Goal: Task Accomplishment & Management: Use online tool/utility

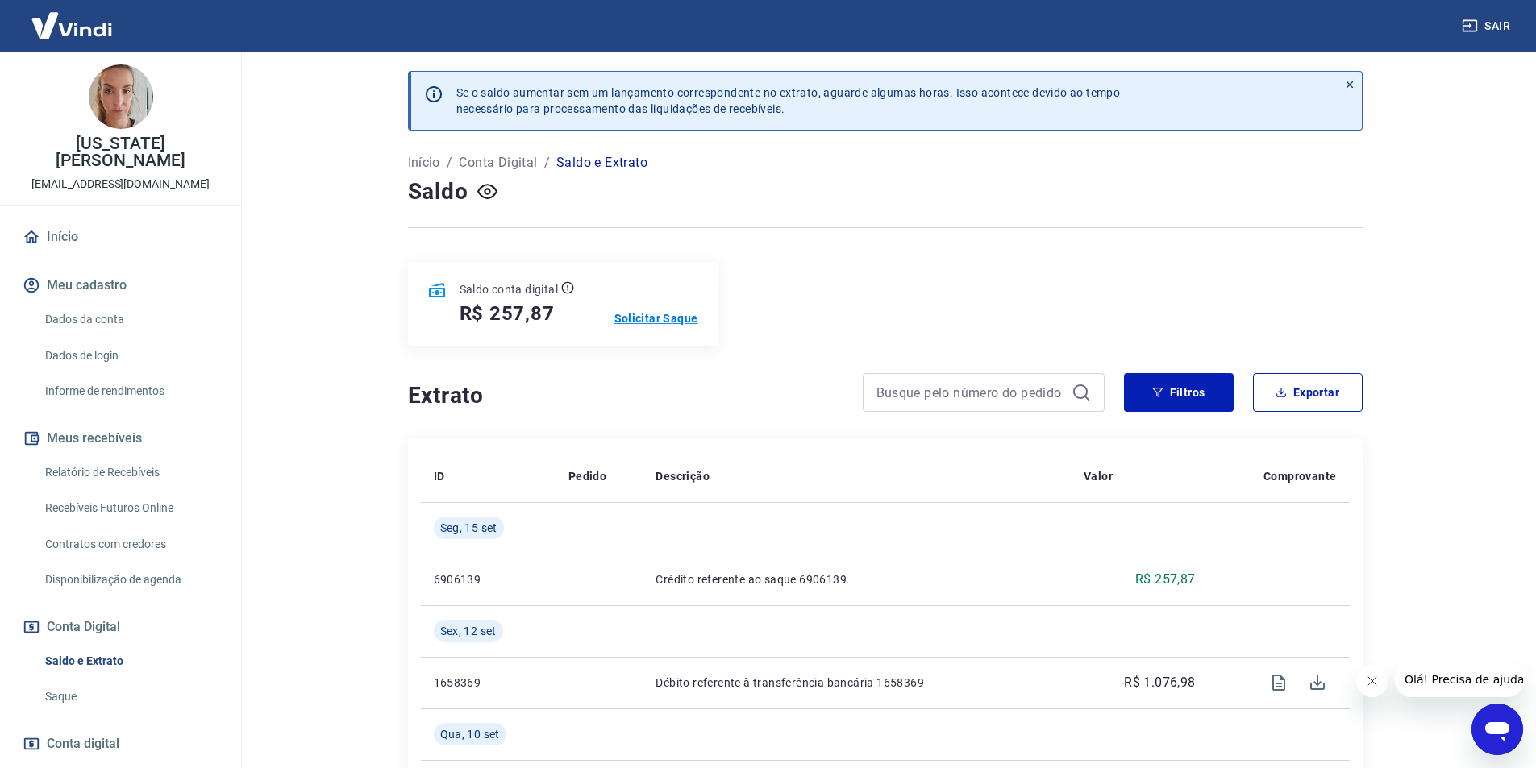
click at [678, 318] on p "Solicitar Saque" at bounding box center [656, 318] width 84 height 16
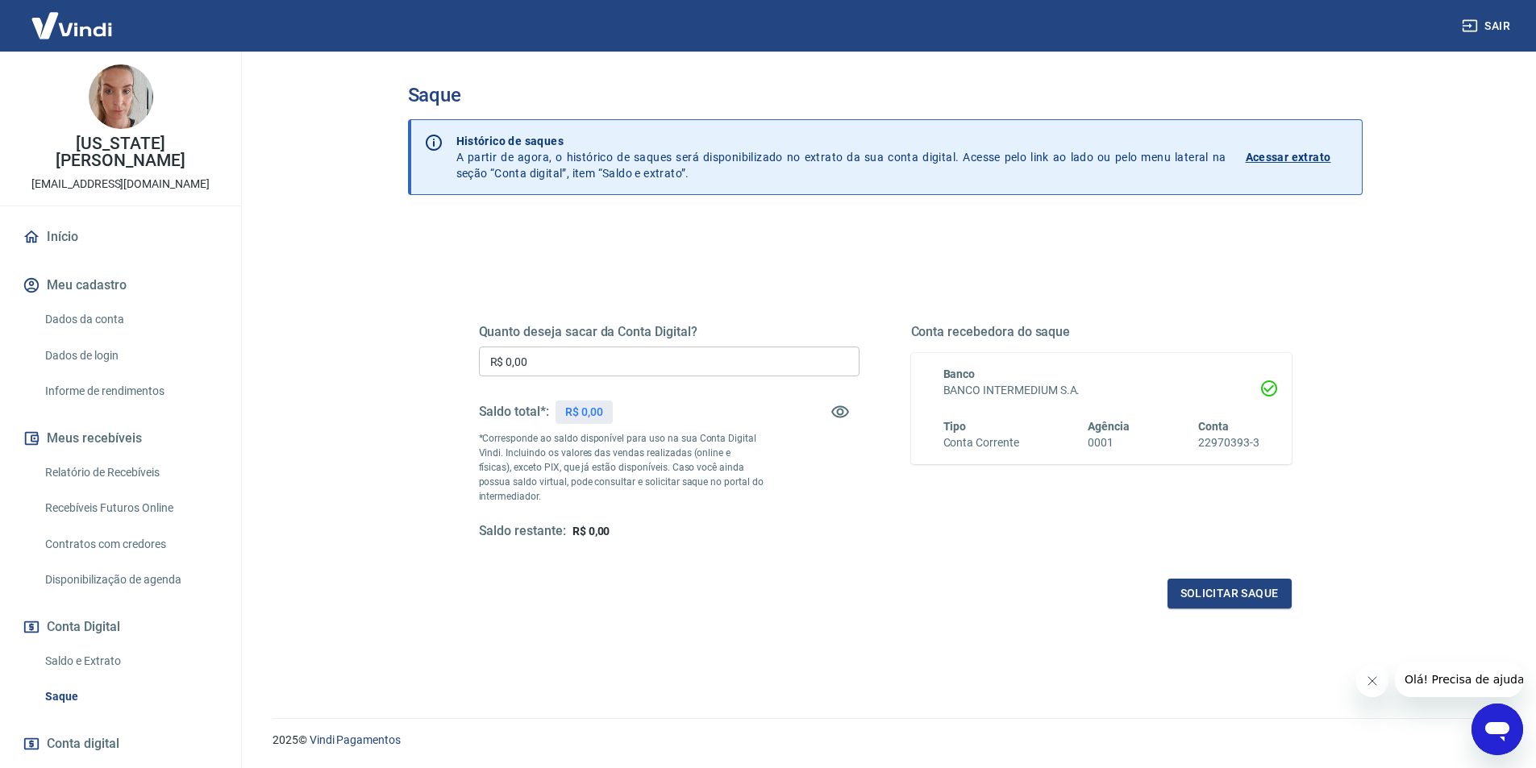
click at [617, 354] on input "R$ 0,00" at bounding box center [669, 362] width 380 height 30
type input "R$ 257,87"
click at [1182, 589] on button "Solicitar saque" at bounding box center [1229, 594] width 124 height 30
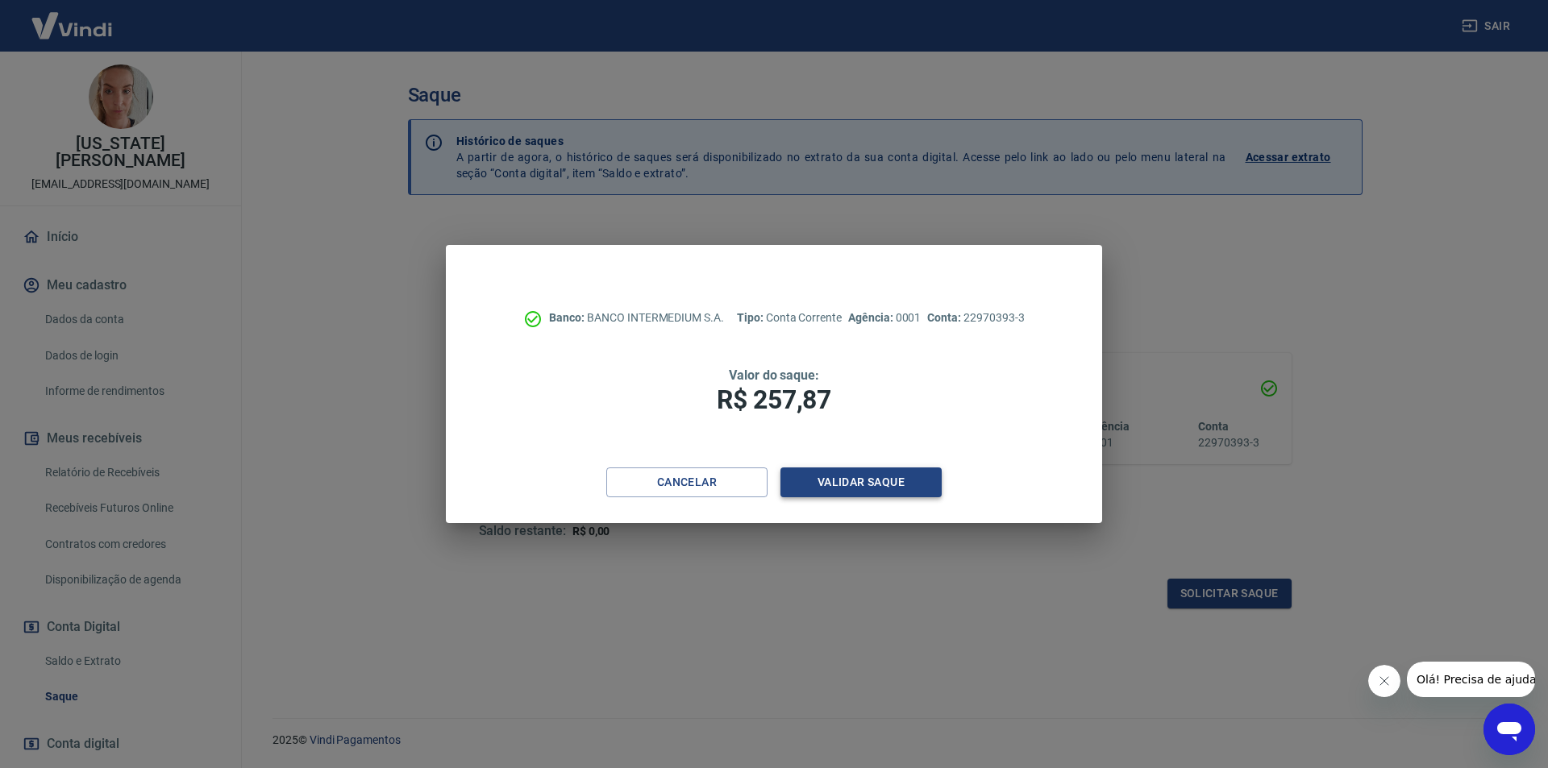
click at [883, 488] on button "Validar saque" at bounding box center [860, 483] width 161 height 30
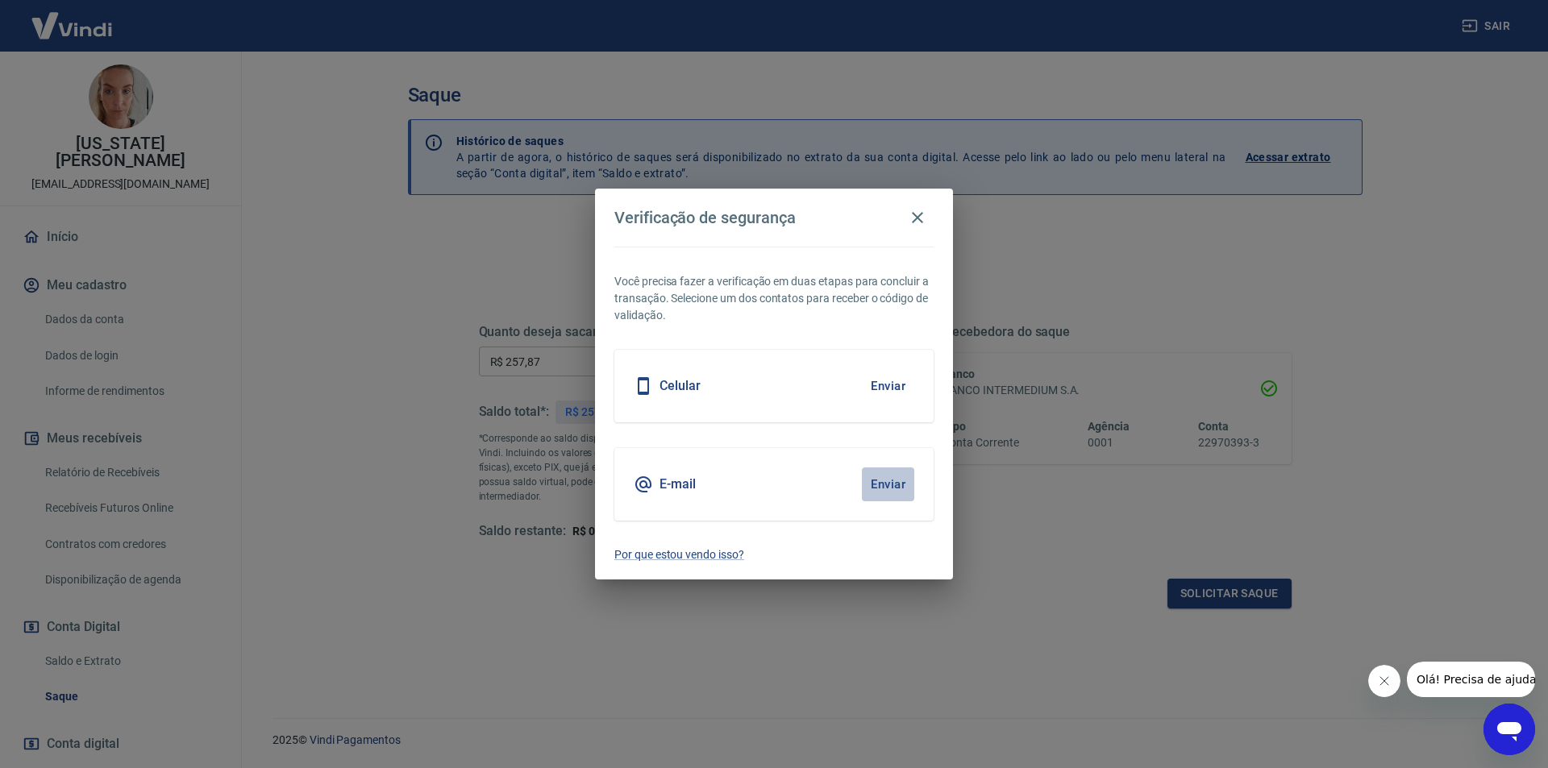
click at [870, 486] on button "Enviar" at bounding box center [888, 485] width 52 height 34
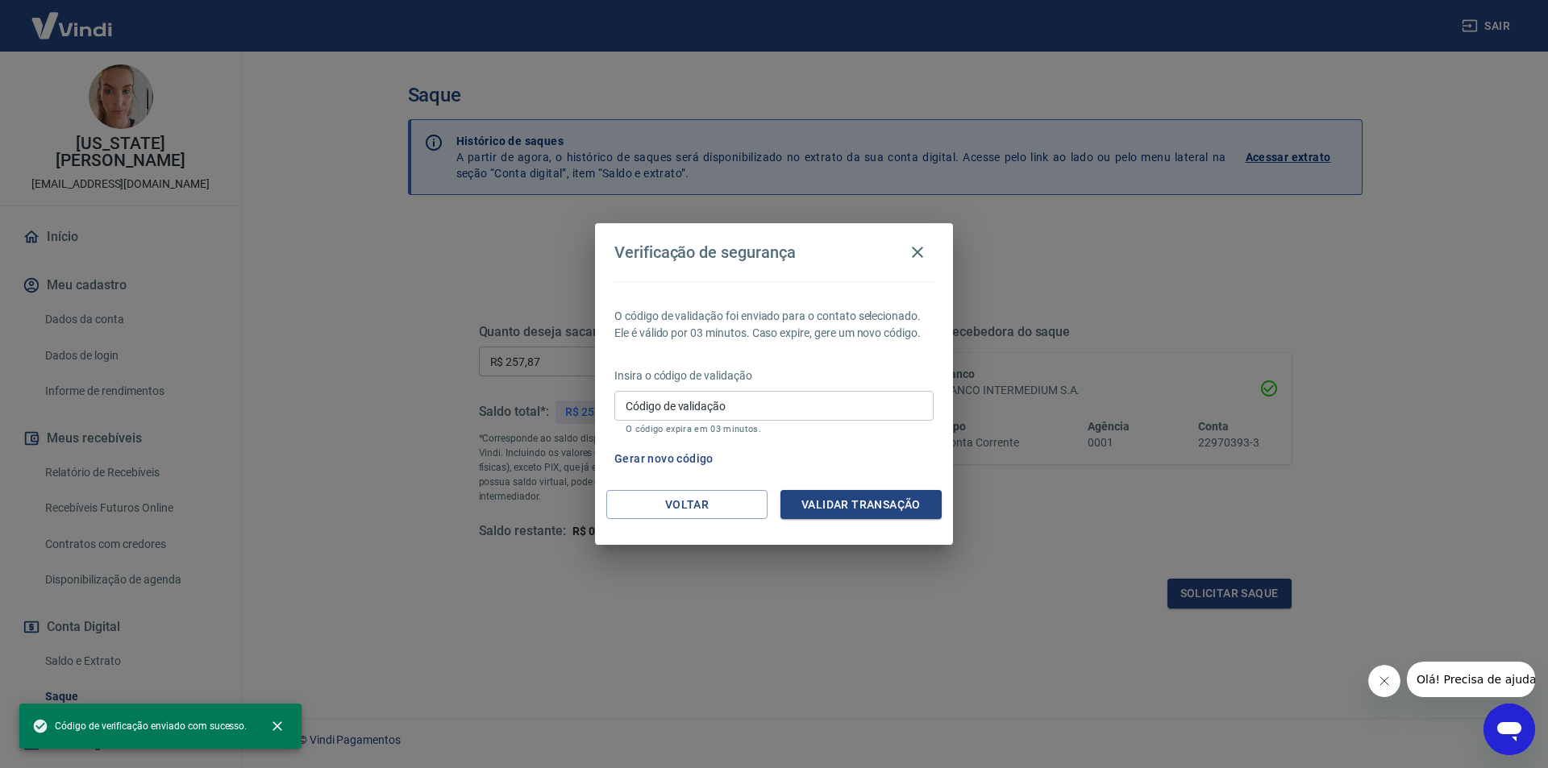
click at [737, 401] on input "Código de validação" at bounding box center [773, 406] width 319 height 30
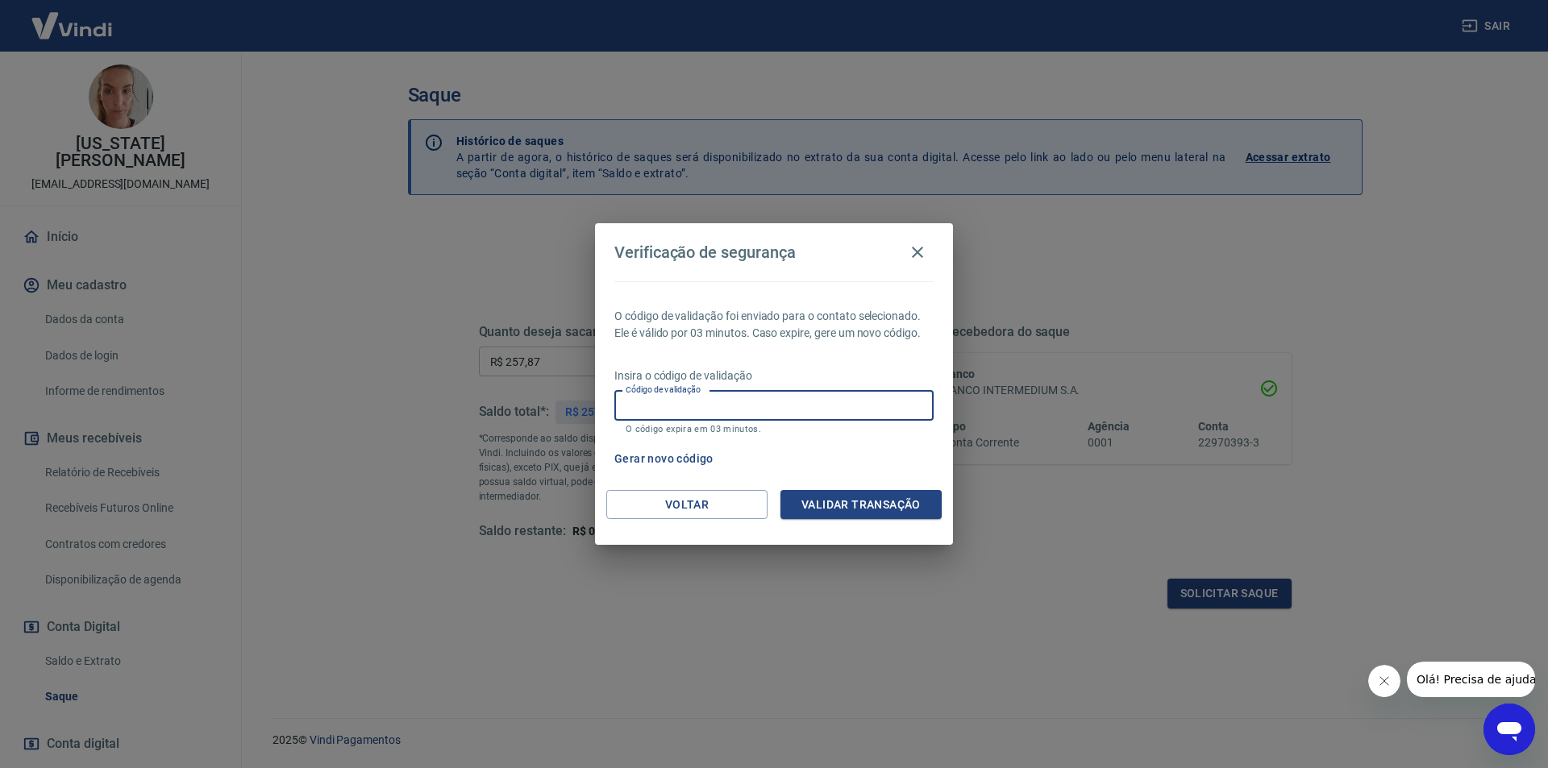
paste input "779205"
type input "779205"
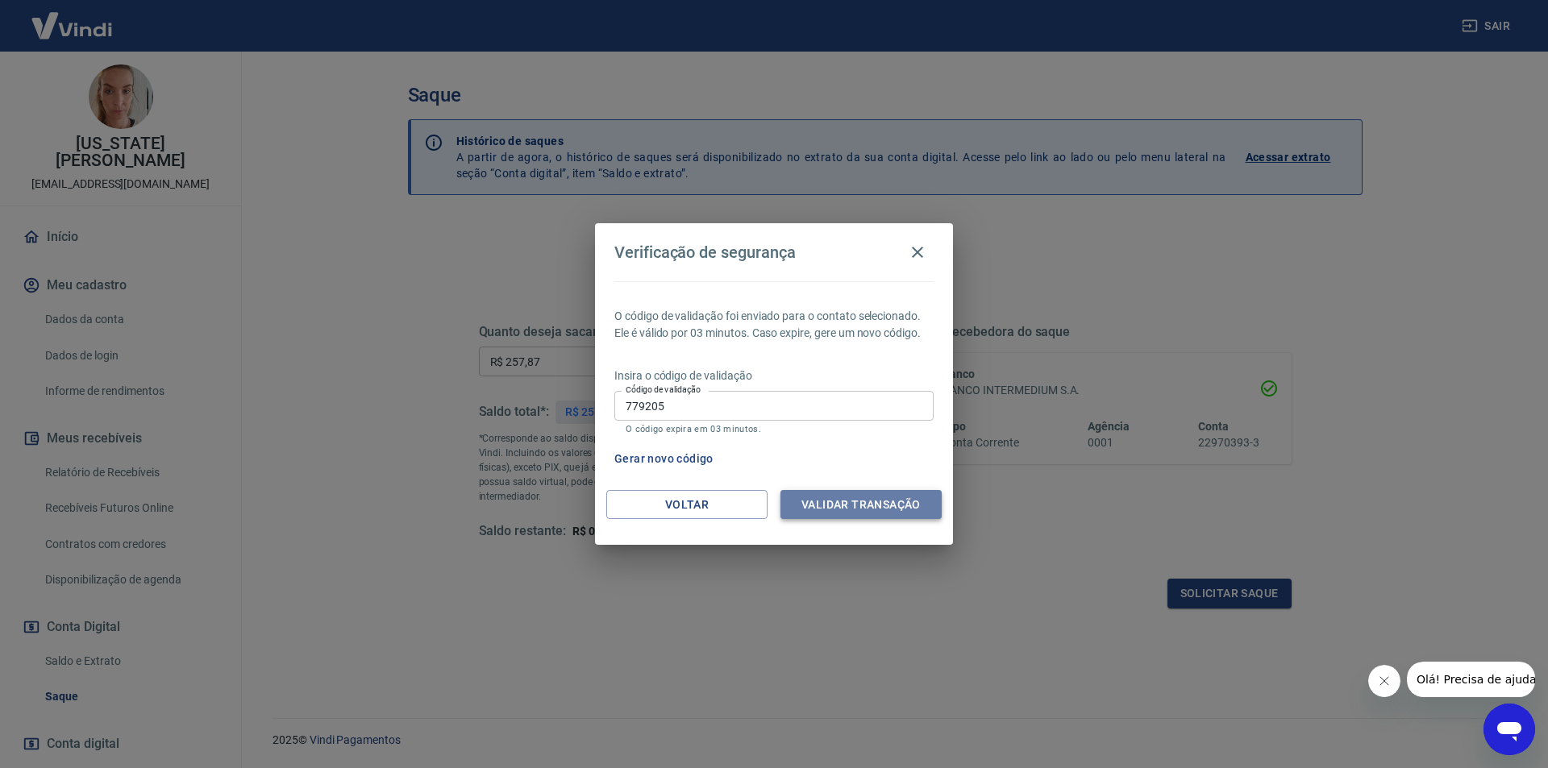
click at [866, 505] on button "Validar transação" at bounding box center [860, 505] width 161 height 30
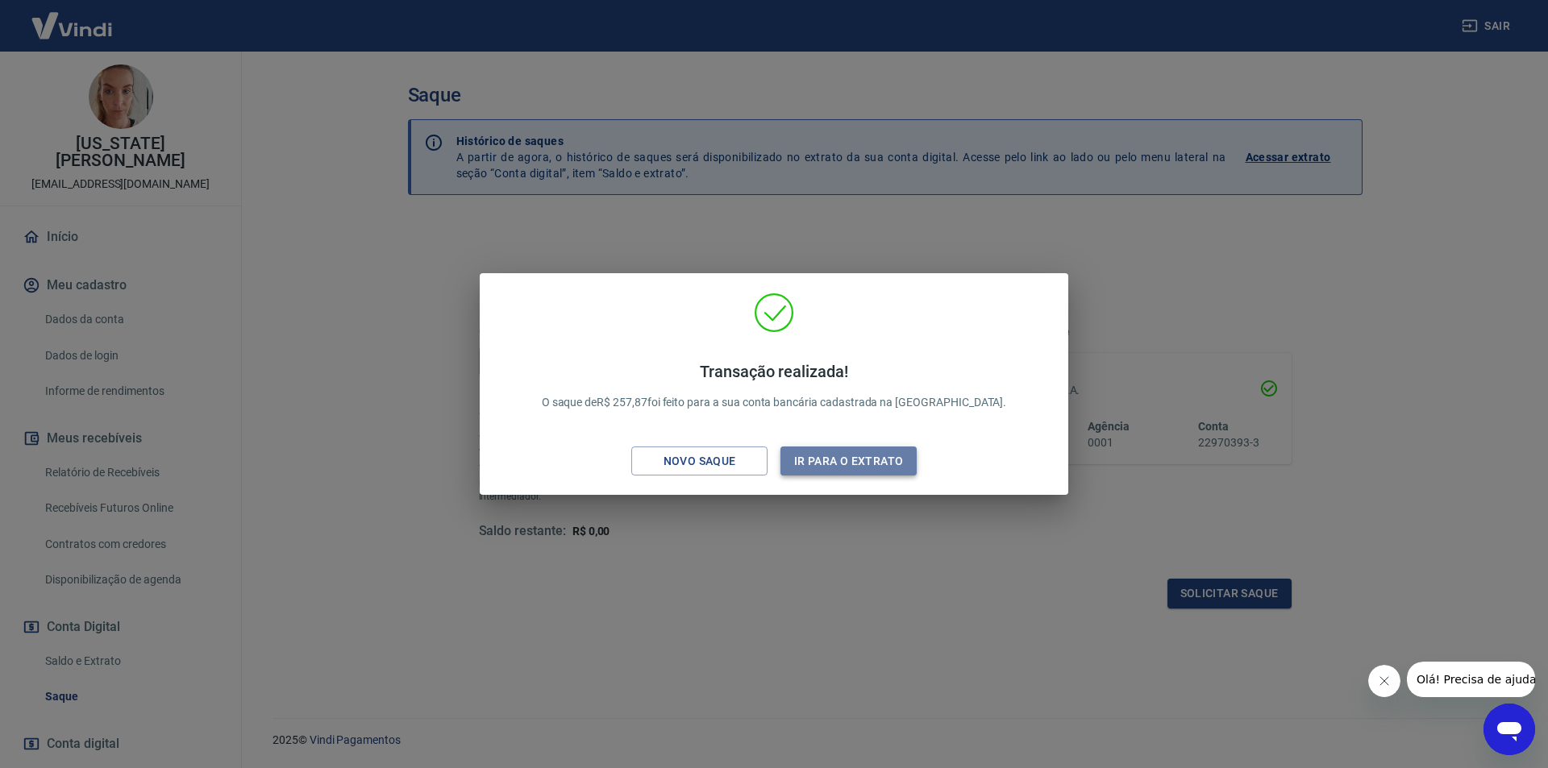
click at [813, 458] on button "Ir para o extrato" at bounding box center [848, 462] width 136 height 30
